Goal: Information Seeking & Learning: Learn about a topic

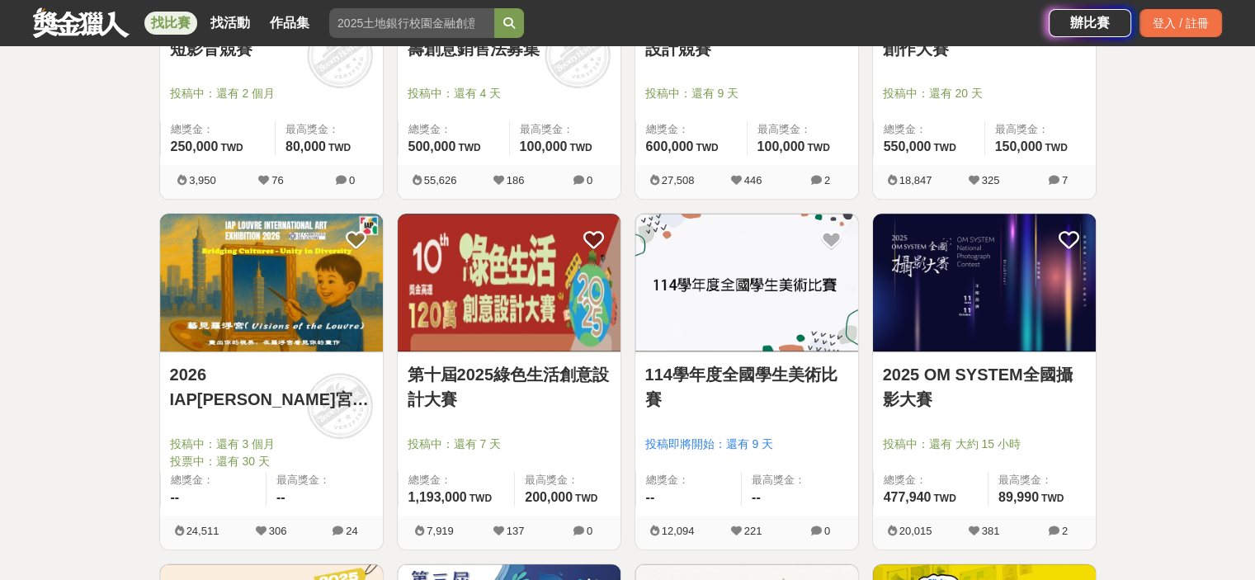
scroll to position [1238, 0]
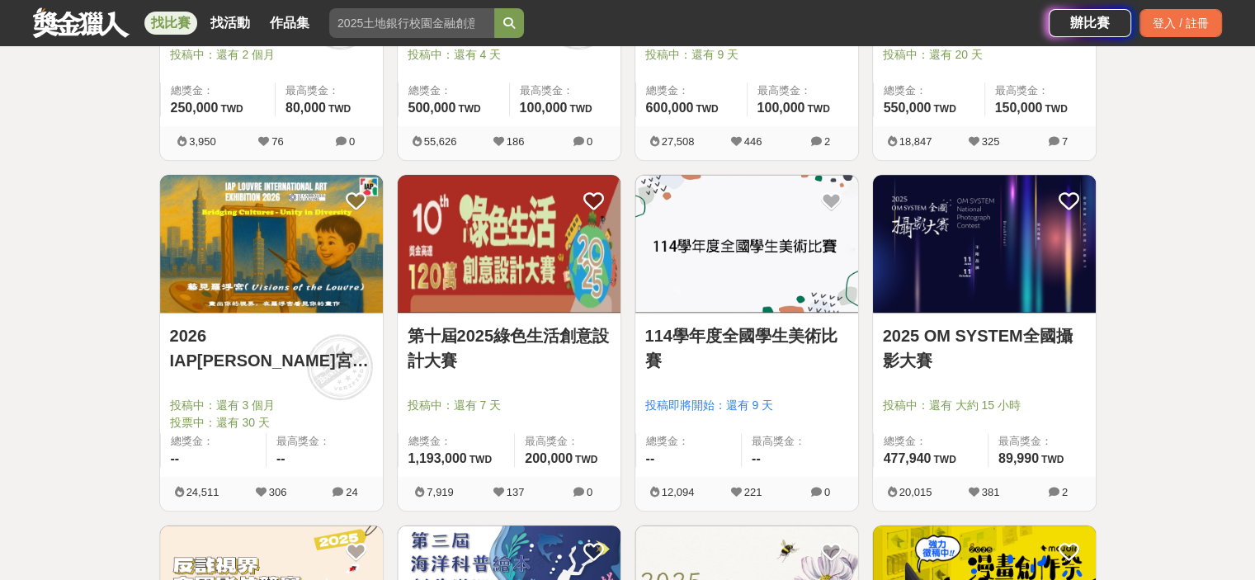
click at [976, 252] on img at bounding box center [984, 244] width 223 height 138
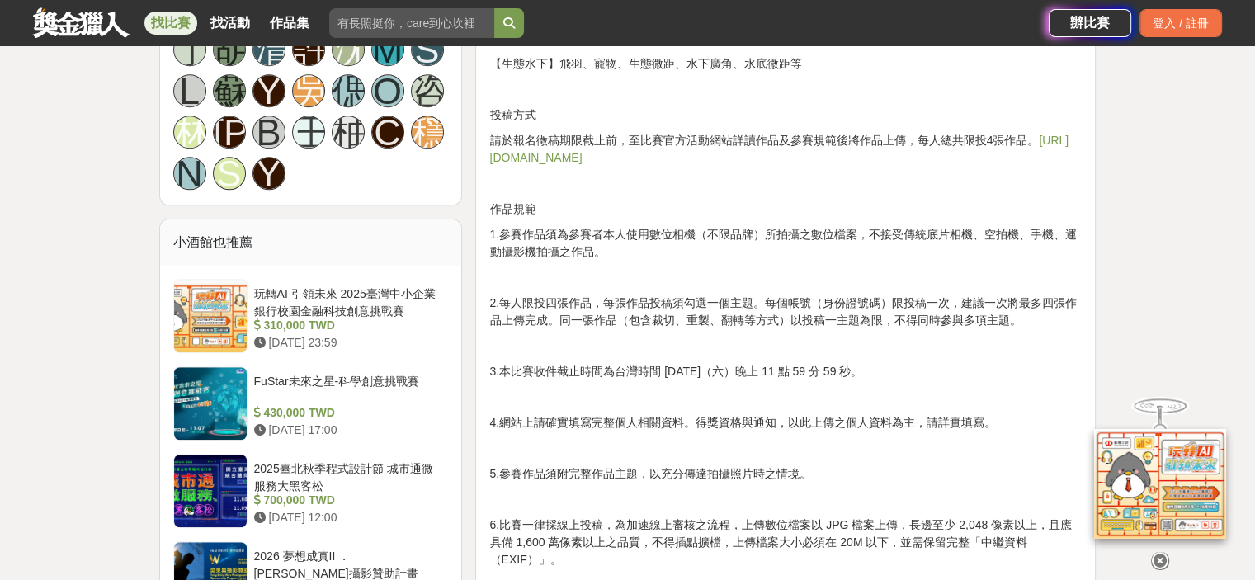
scroll to position [1320, 0]
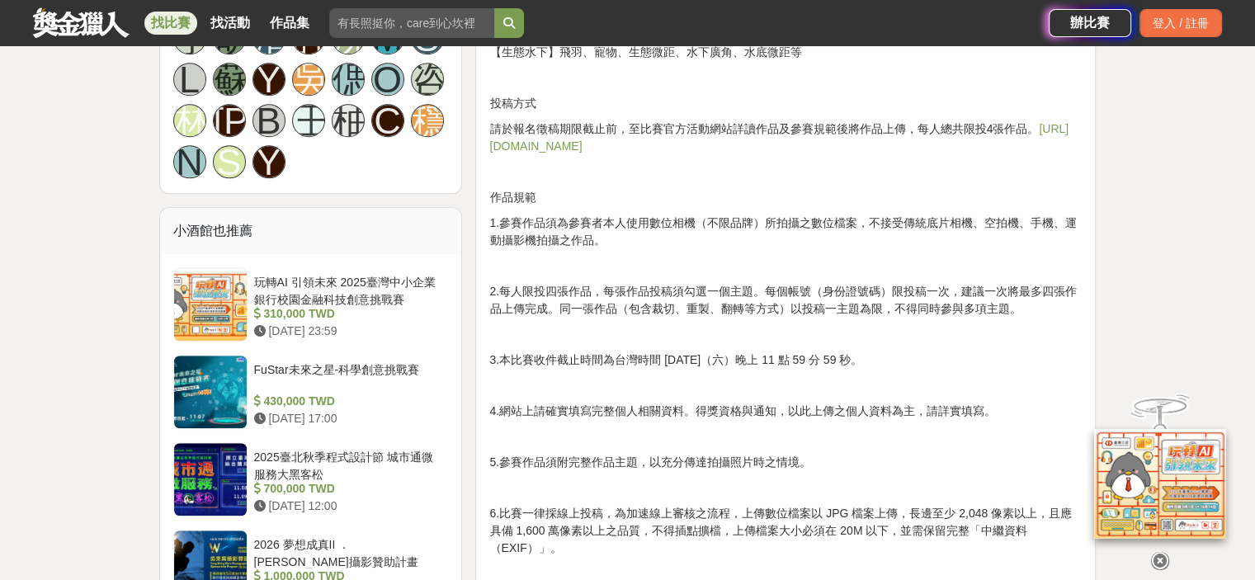
click at [569, 147] on link "[URL][DOMAIN_NAME]" at bounding box center [778, 137] width 579 height 31
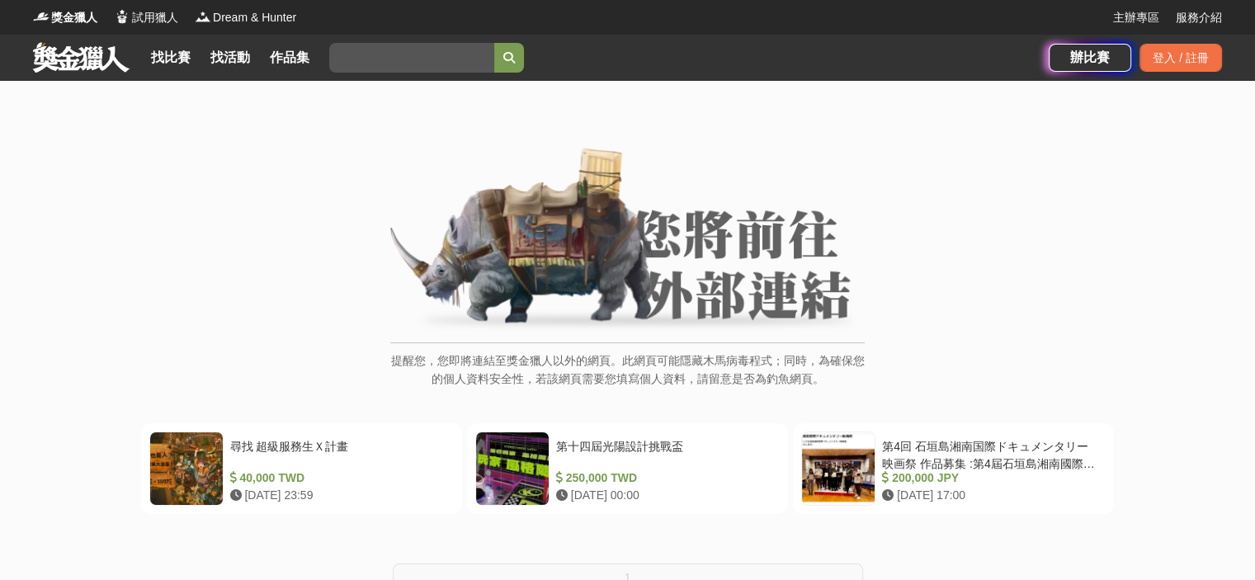
scroll to position [248, 0]
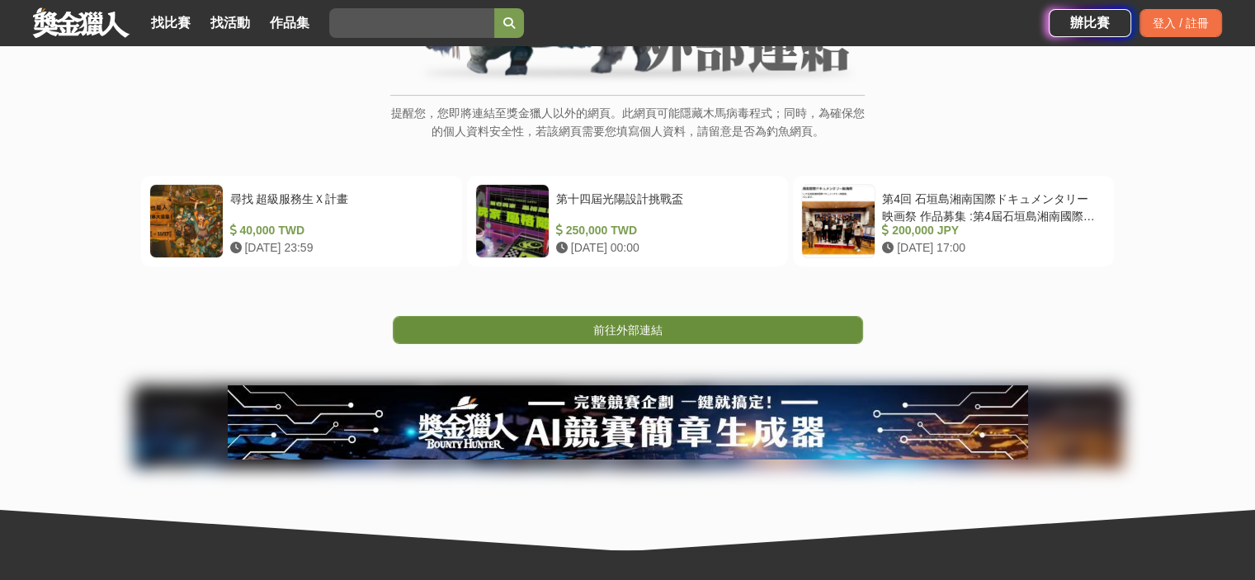
click at [638, 323] on span "前往外部連結" at bounding box center [627, 329] width 69 height 13
